Goal: Check status: Check status

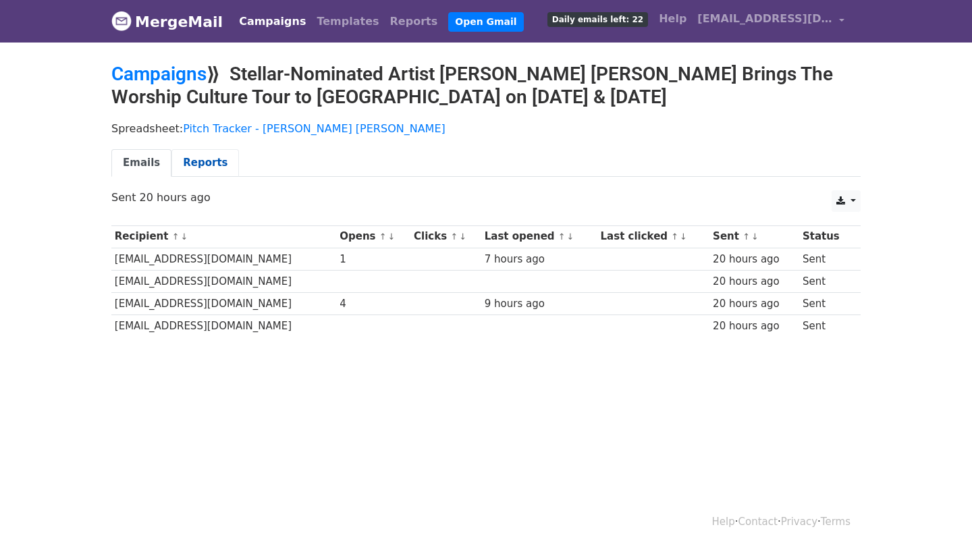
click at [192, 153] on link "Reports" at bounding box center [206, 163] width 68 height 28
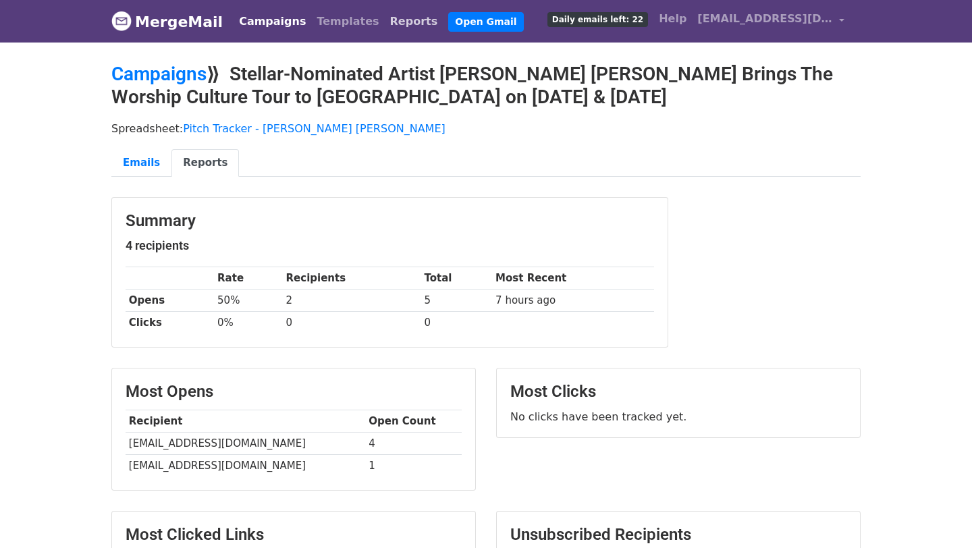
click at [385, 28] on link "Reports" at bounding box center [414, 21] width 59 height 27
click at [385, 20] on link "Reports" at bounding box center [414, 21] width 59 height 27
click at [263, 18] on link "Campaigns" at bounding box center [273, 21] width 78 height 27
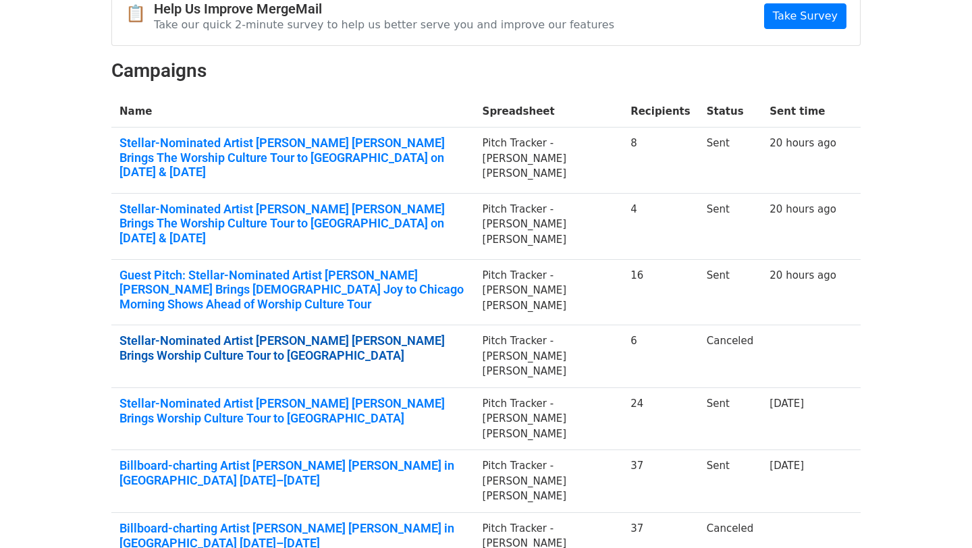
scroll to position [152, 0]
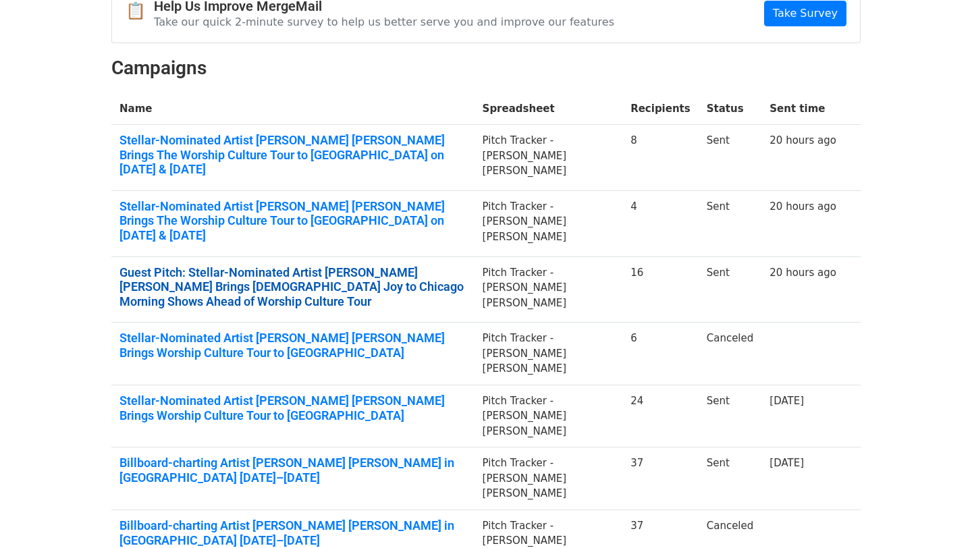
click at [309, 265] on link "Guest Pitch: Stellar-Nominated Artist Jordan G. Welch Brings Gospel Joy to Chic…" at bounding box center [293, 287] width 347 height 44
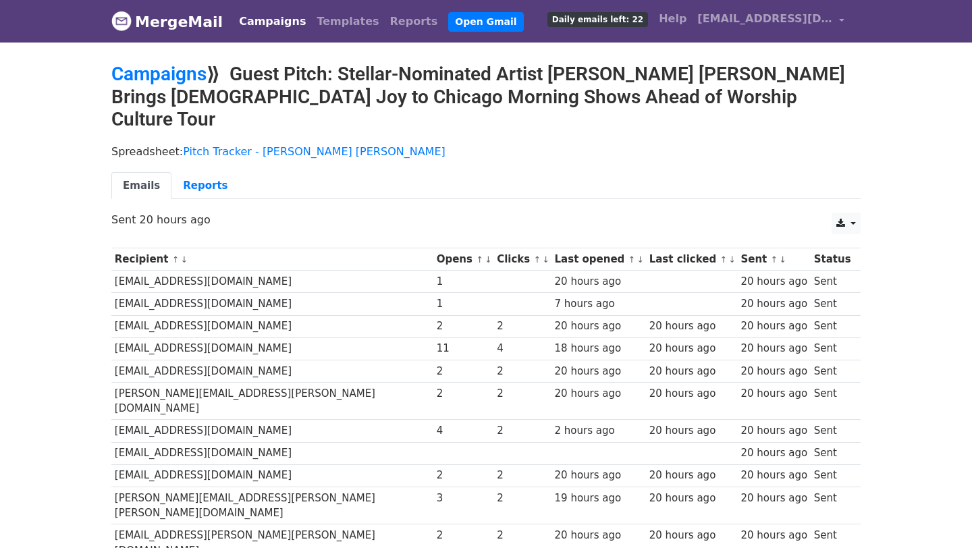
click at [255, 20] on link "Campaigns" at bounding box center [273, 21] width 78 height 27
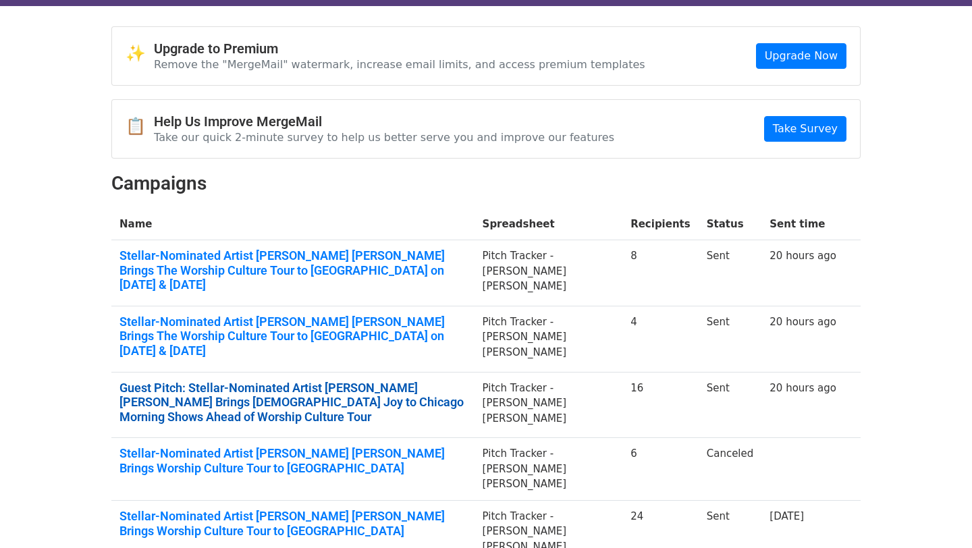
scroll to position [36, 0]
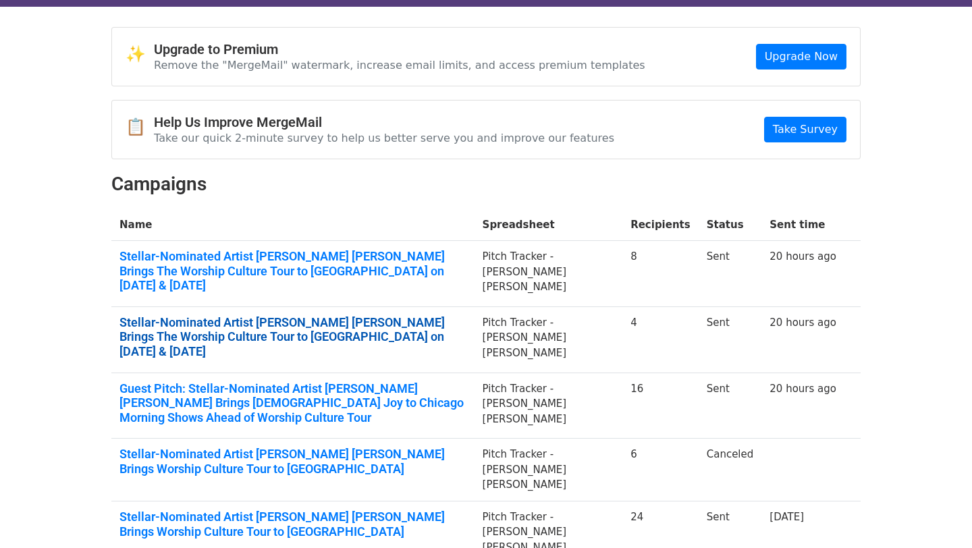
click at [201, 317] on link "Stellar-Nominated Artist Jordan G. Welch Brings The Worship Culture Tour to Chi…" at bounding box center [293, 337] width 347 height 44
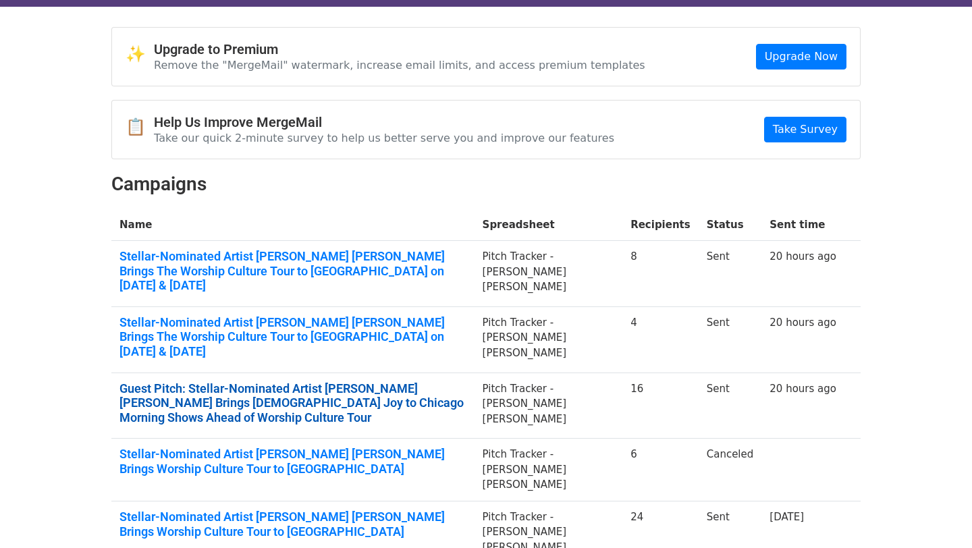
click at [225, 382] on link "Guest Pitch: Stellar-Nominated Artist Jordan G. Welch Brings Gospel Joy to Chic…" at bounding box center [293, 404] width 347 height 44
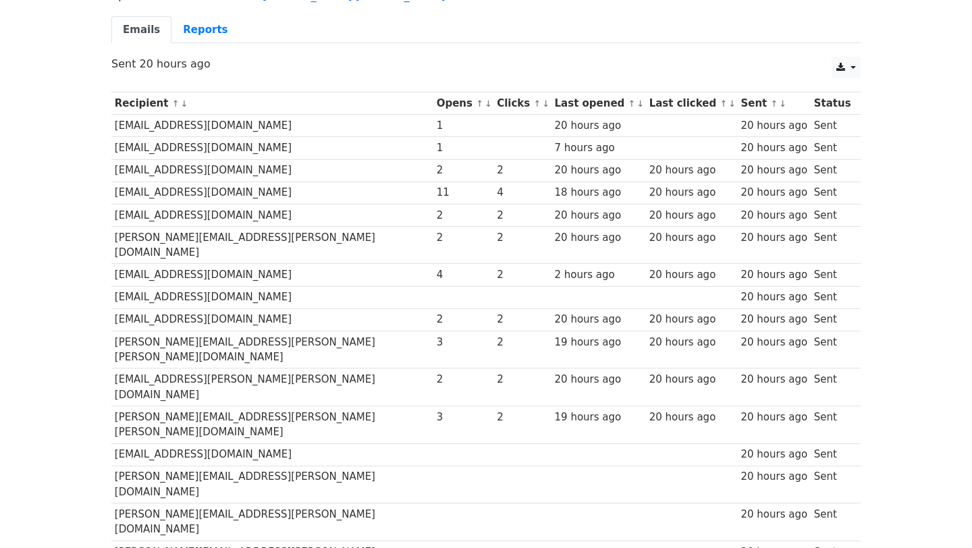
scroll to position [163, 0]
